Goal: Task Accomplishment & Management: Use online tool/utility

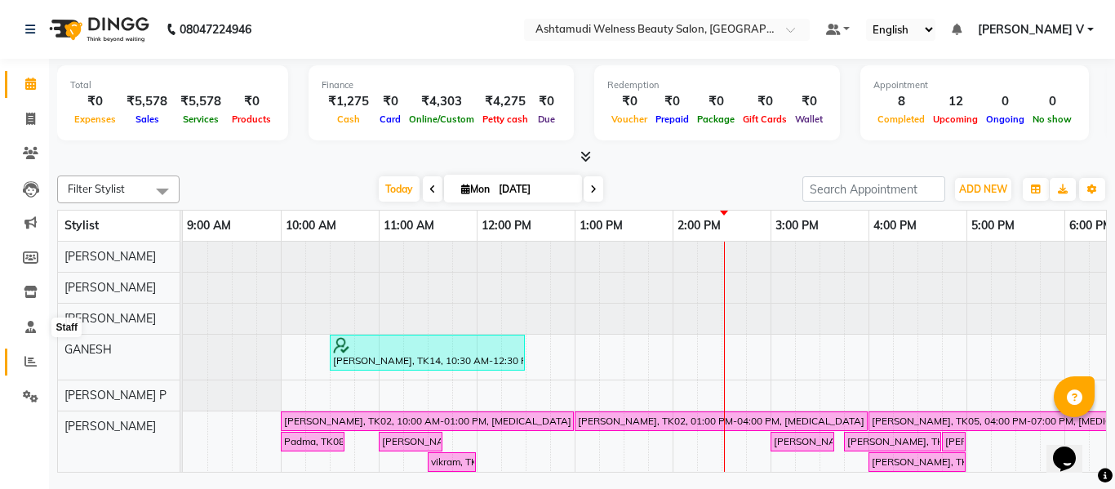
scroll to position [22, 0]
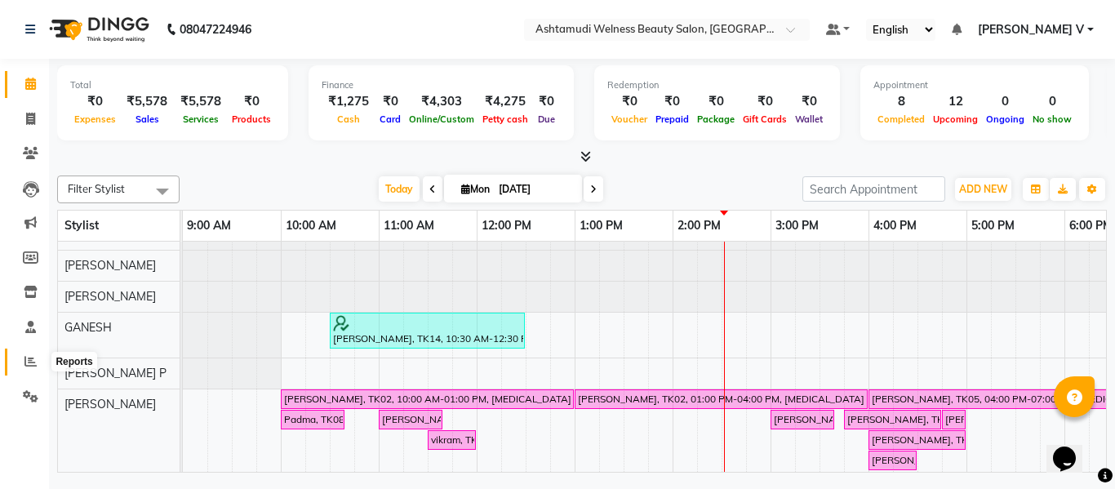
click at [34, 361] on icon at bounding box center [30, 361] width 12 height 12
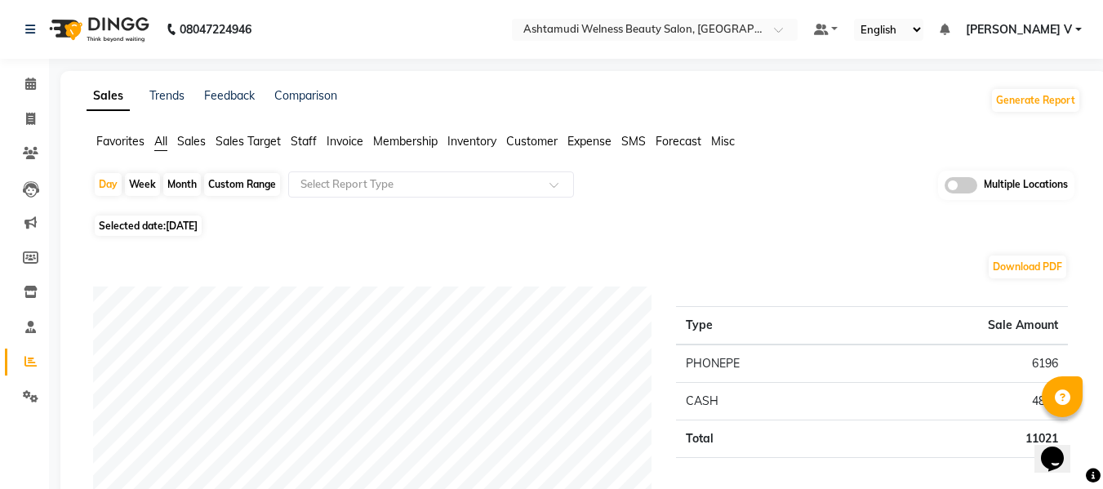
click at [966, 186] on span at bounding box center [960, 185] width 33 height 16
click at [944, 188] on input "checkbox" at bounding box center [944, 188] width 0 height 0
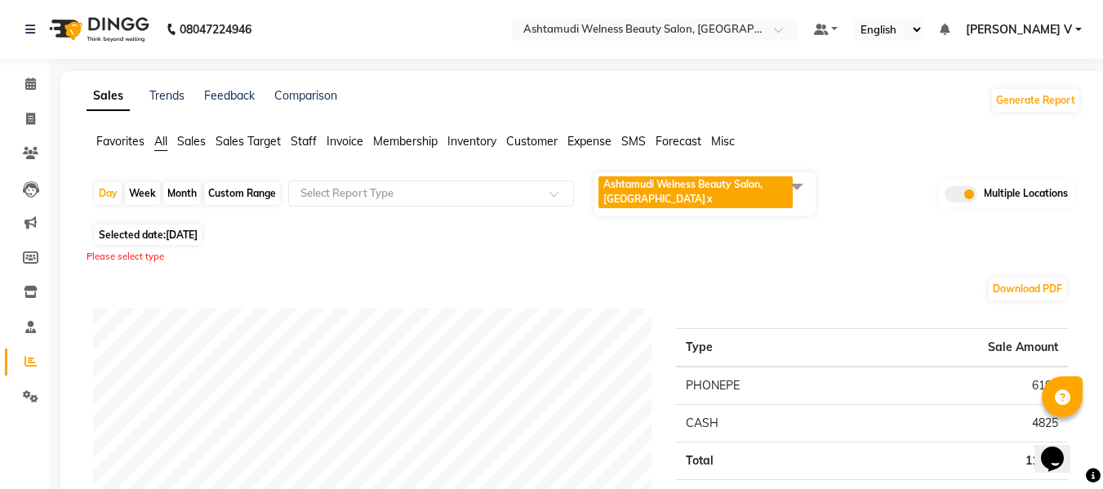
click at [709, 195] on span "Ashtamudi Welness Beauty Salon, Chinnakkada x" at bounding box center [695, 192] width 194 height 32
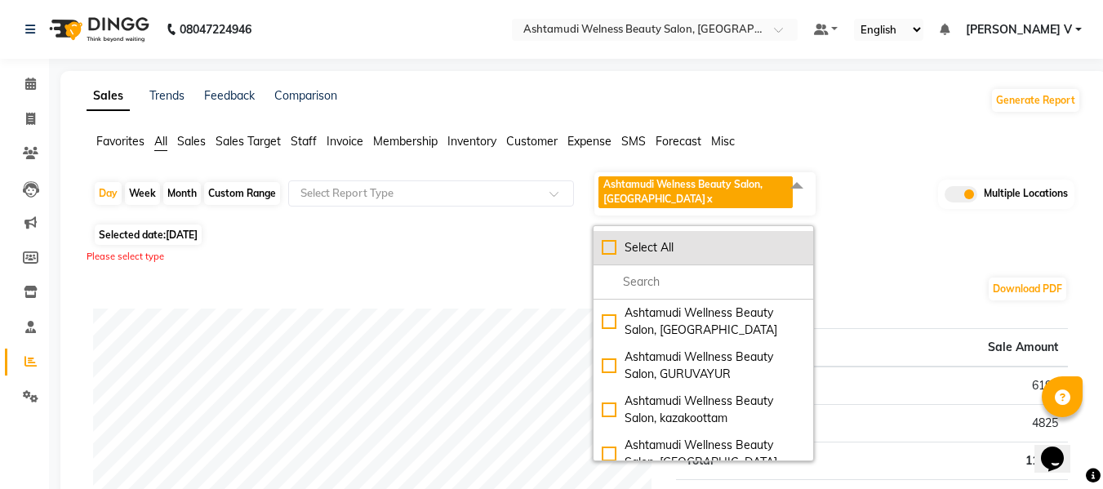
click at [717, 263] on li "Select All" at bounding box center [703, 248] width 220 height 34
checkbox input "true"
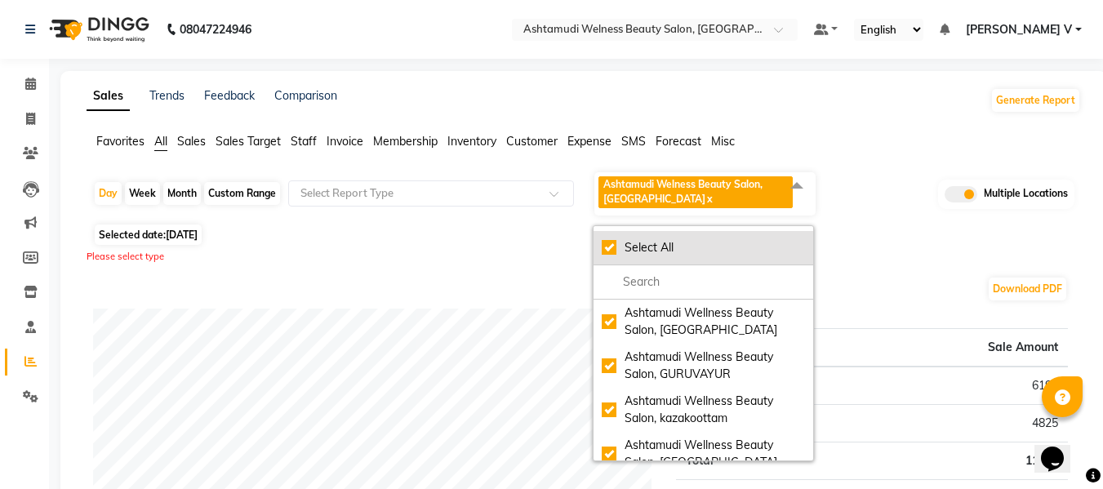
checkbox input "true"
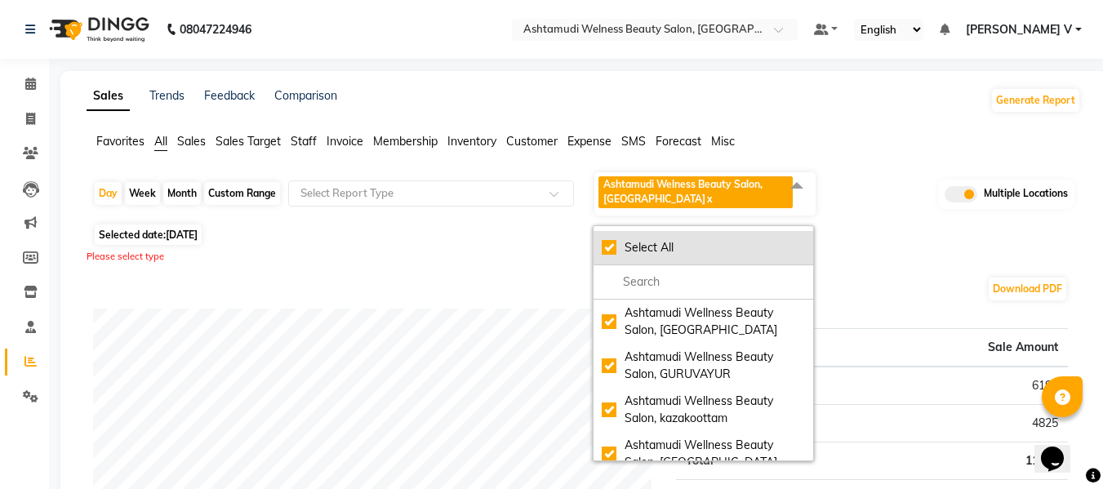
checkbox input "true"
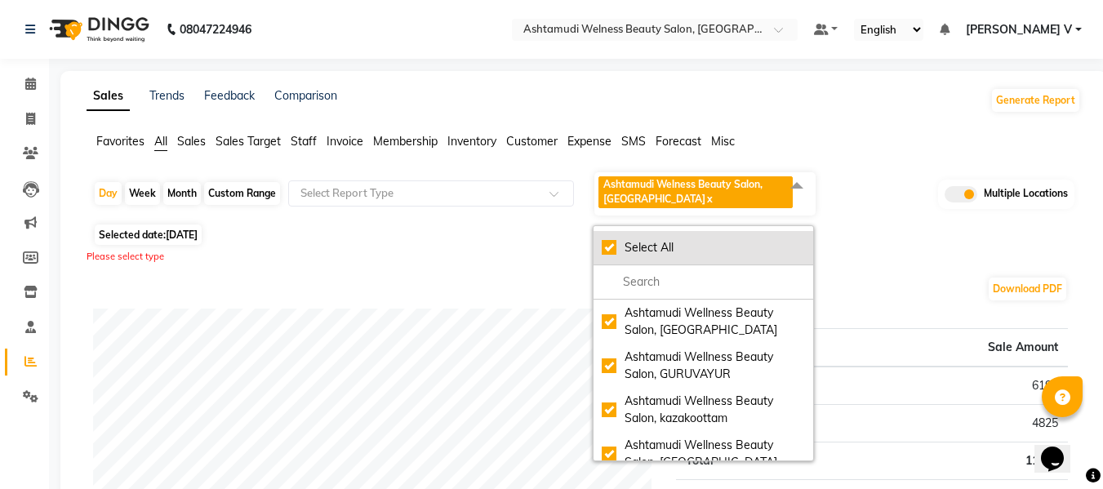
checkbox input "true"
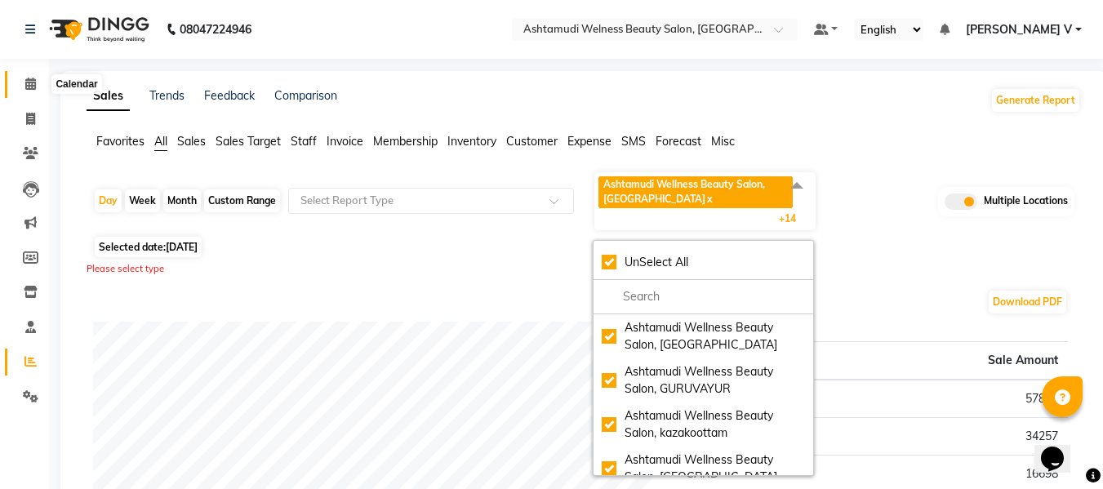
click at [29, 78] on icon at bounding box center [30, 84] width 11 height 12
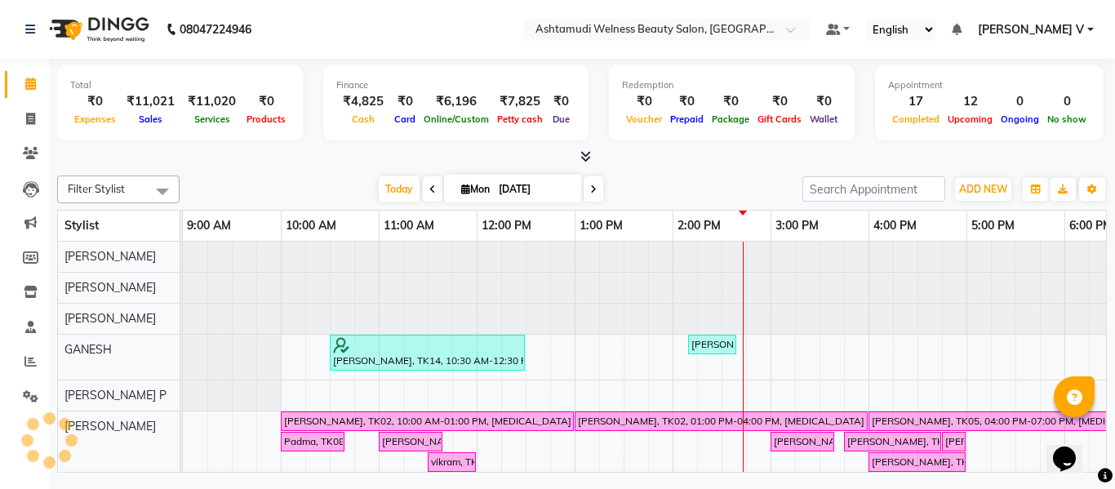
scroll to position [22, 0]
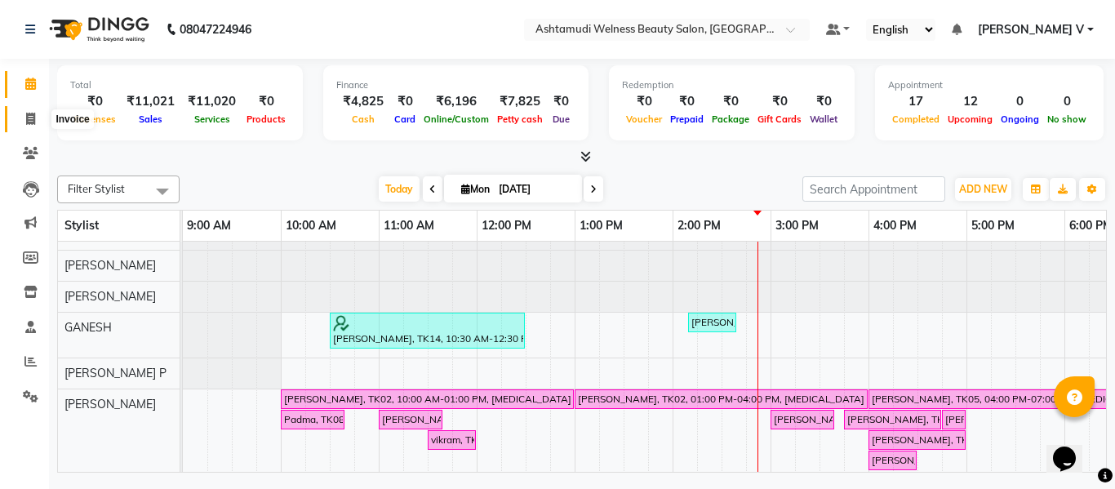
click at [38, 116] on span at bounding box center [30, 119] width 29 height 19
select select "service"
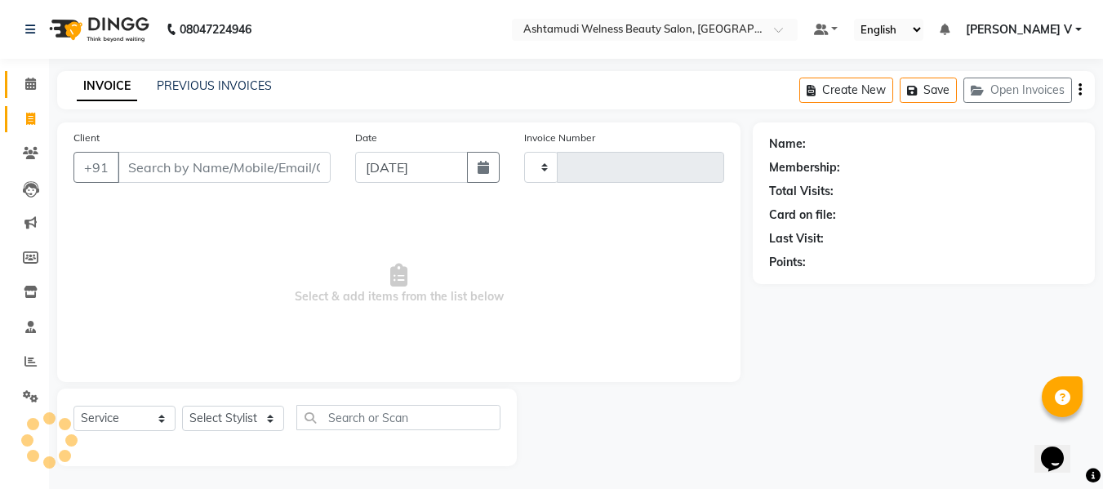
click at [41, 97] on link "Calendar" at bounding box center [24, 84] width 39 height 27
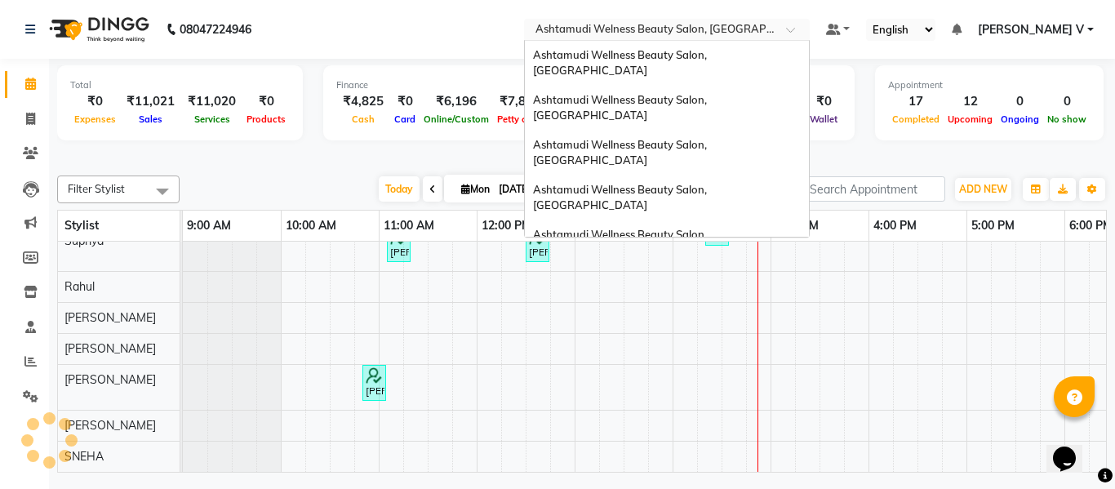
click at [793, 39] on ng-select "Select Location × Ashtamudi Welness Beauty Salon, Chinnakkada Ashtamudi Wellnes…" at bounding box center [667, 30] width 286 height 22
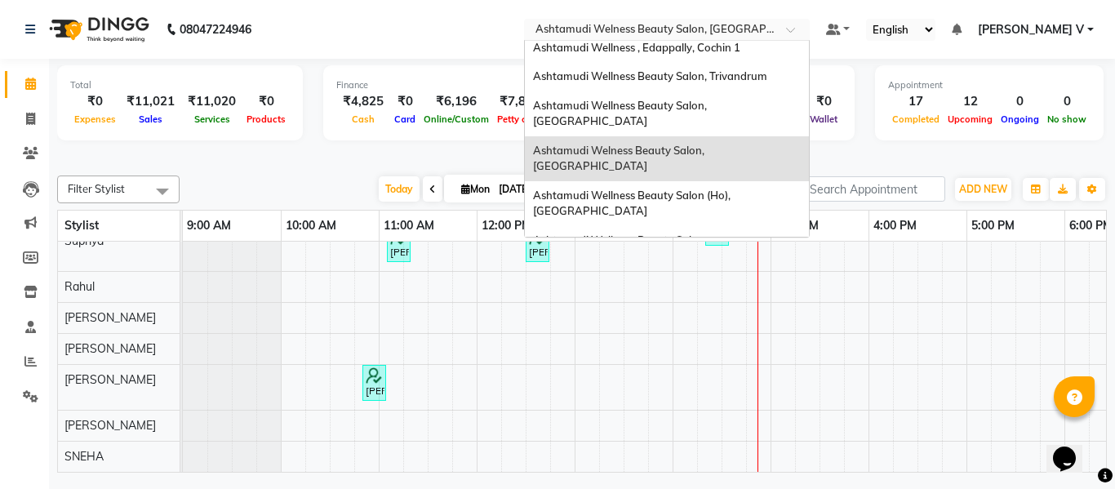
click at [709, 278] on span "Ashtamudi Wellness Beauty Salon, [GEOGRAPHIC_DATA]" at bounding box center [621, 292] width 176 height 29
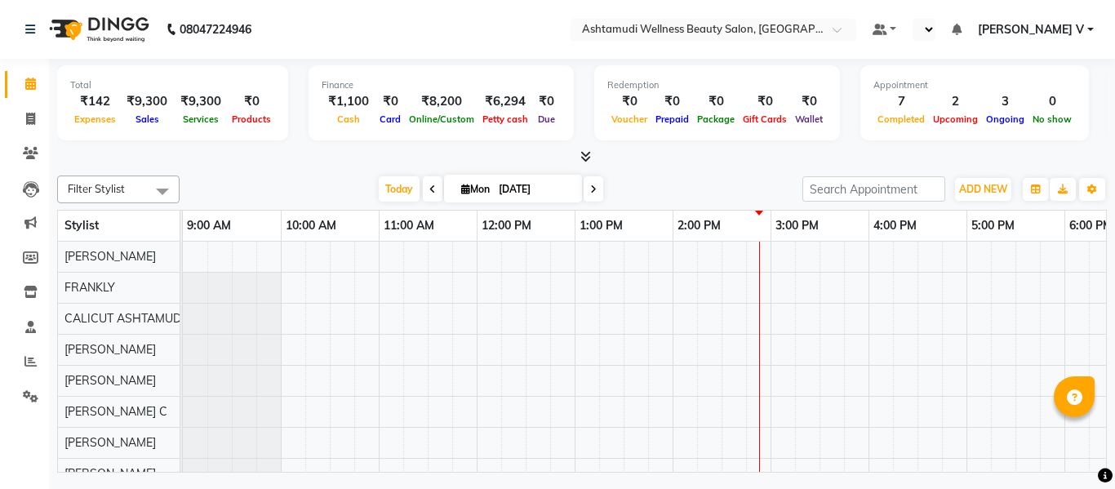
select select "en"
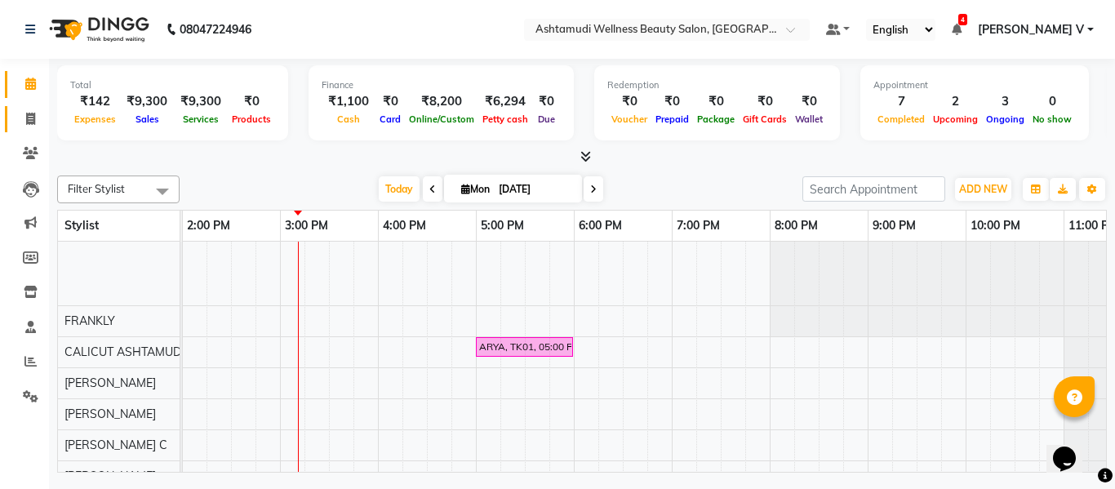
click at [33, 118] on icon at bounding box center [30, 119] width 9 height 12
select select "4630"
select select "service"
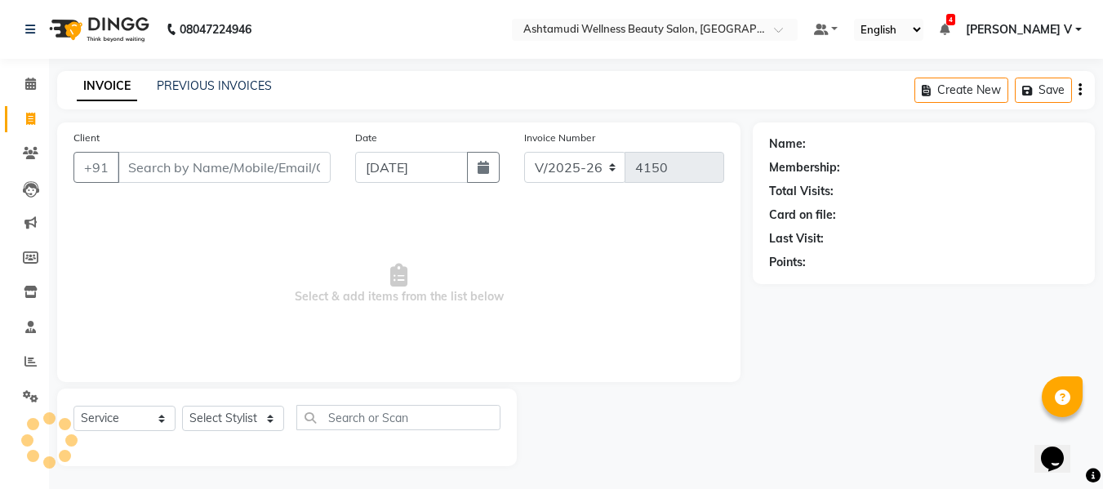
click at [35, 70] on li "Calendar" at bounding box center [24, 84] width 49 height 35
click at [42, 85] on span at bounding box center [30, 84] width 29 height 19
